Goal: Task Accomplishment & Management: Manage account settings

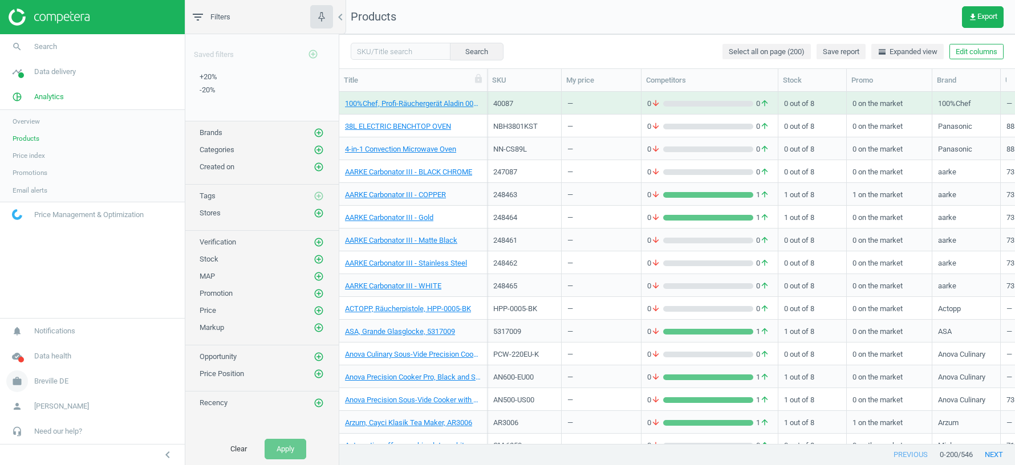
scroll to position [352, 676]
click at [51, 383] on span "Breville DE" at bounding box center [51, 381] width 34 height 10
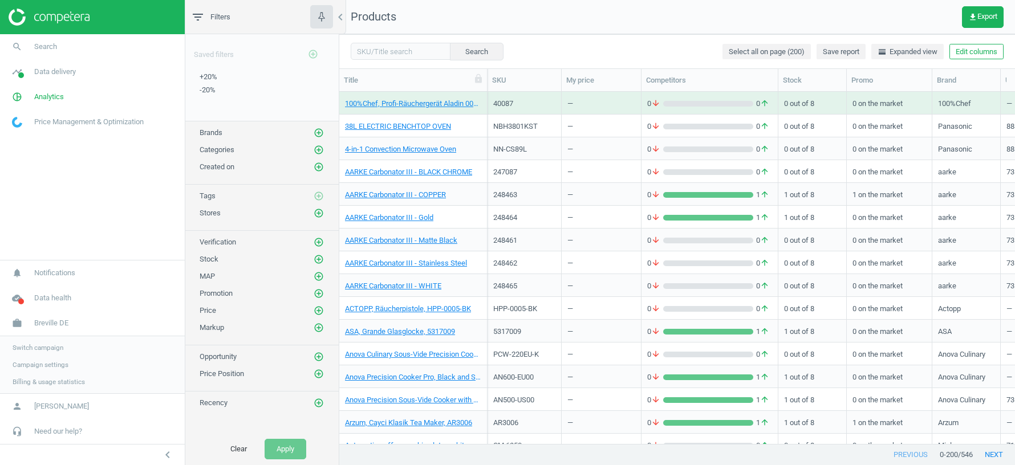
click at [39, 347] on span "Switch campaign" at bounding box center [38, 347] width 51 height 9
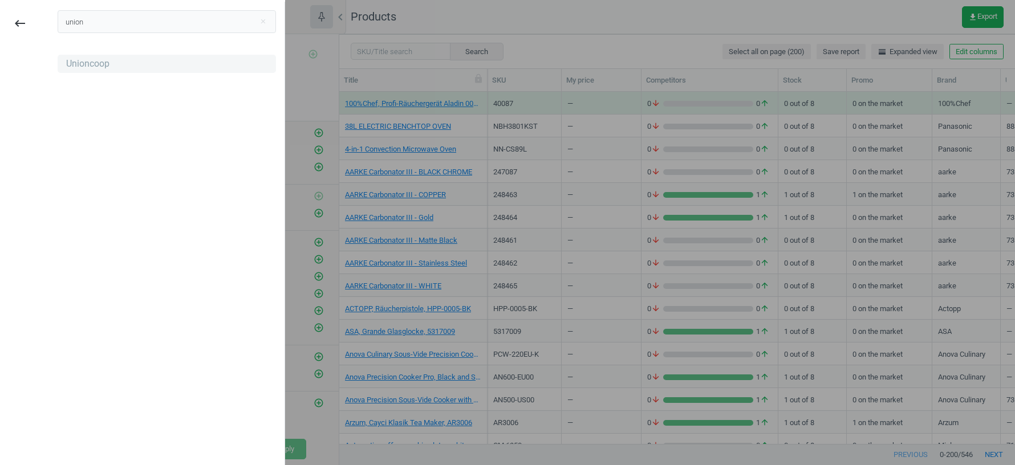
type input "union"
click at [78, 67] on div "Unioncoop" at bounding box center [87, 64] width 43 height 13
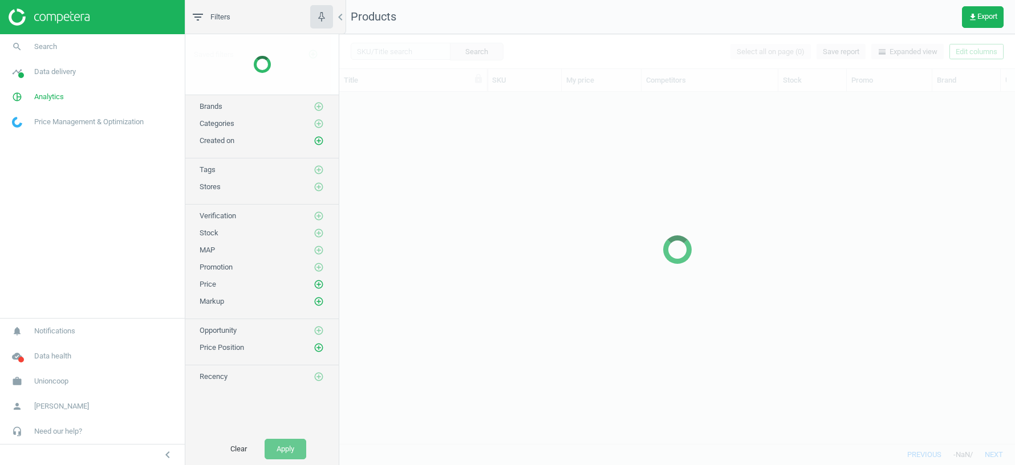
scroll to position [352, 676]
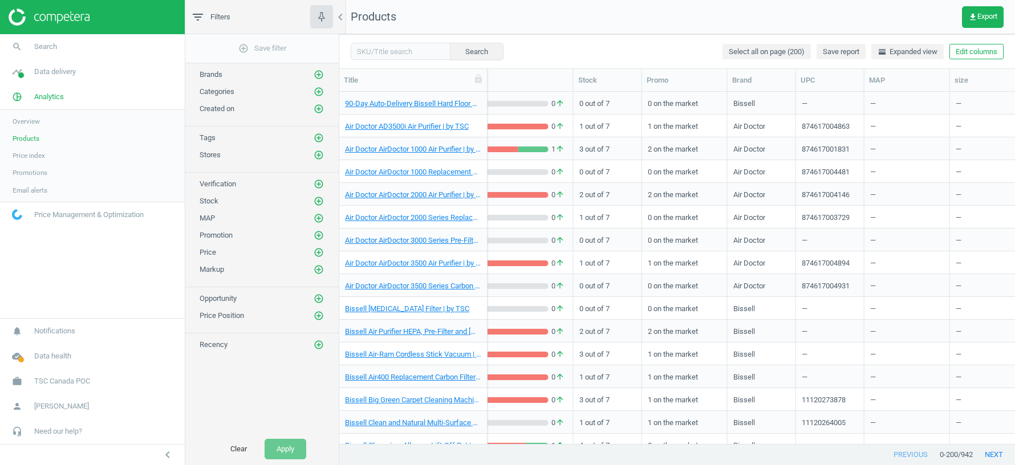
scroll to position [0, 205]
